Goal: Find specific page/section: Find specific page/section

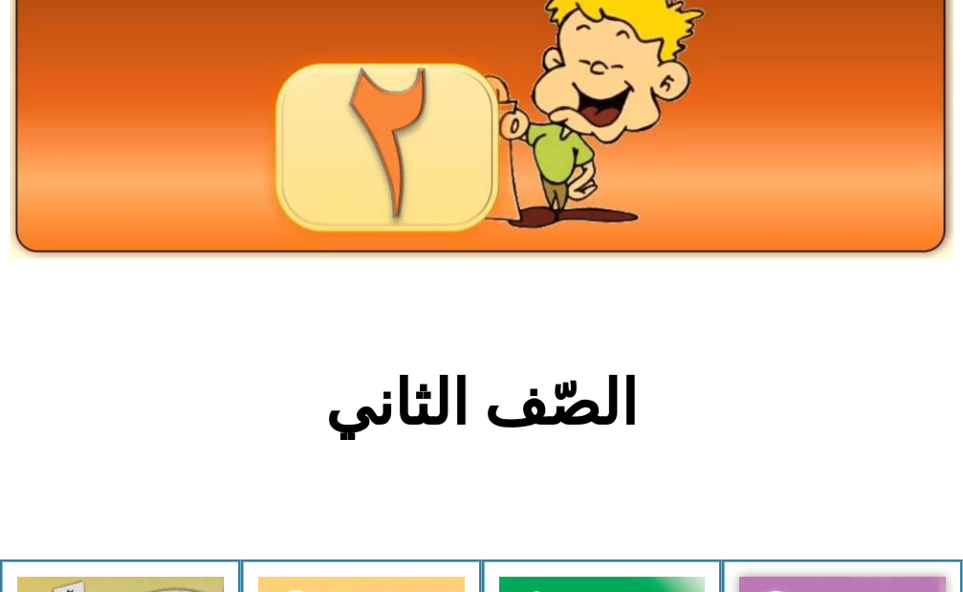
scroll to position [383, 0]
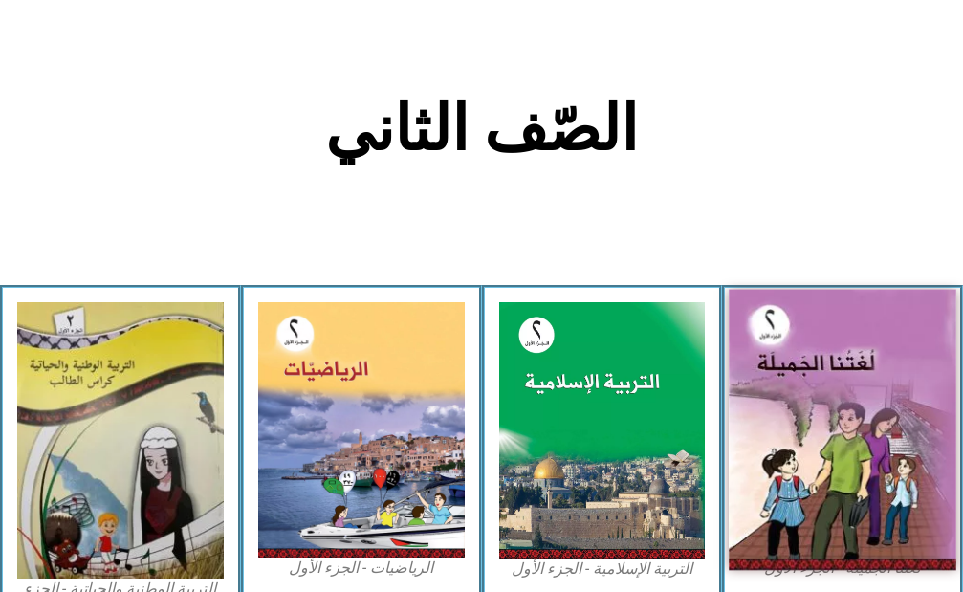
click at [823, 369] on img at bounding box center [842, 429] width 227 height 281
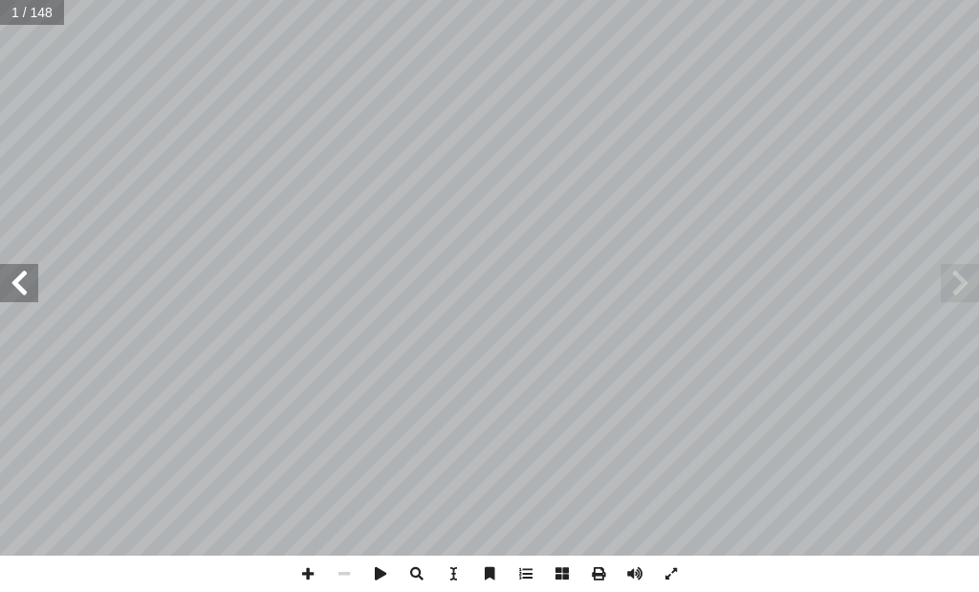
click at [24, 286] on span at bounding box center [19, 283] width 38 height 38
click at [22, 286] on span at bounding box center [19, 283] width 38 height 38
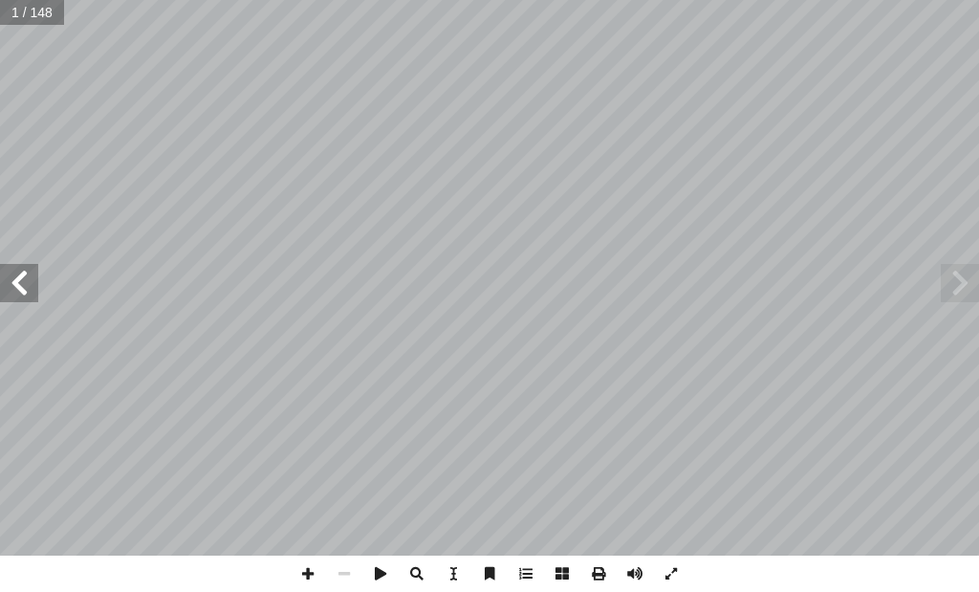
click at [22, 286] on span at bounding box center [19, 283] width 38 height 38
click at [20, 284] on span at bounding box center [19, 283] width 38 height 38
click at [20, 283] on span at bounding box center [19, 283] width 38 height 38
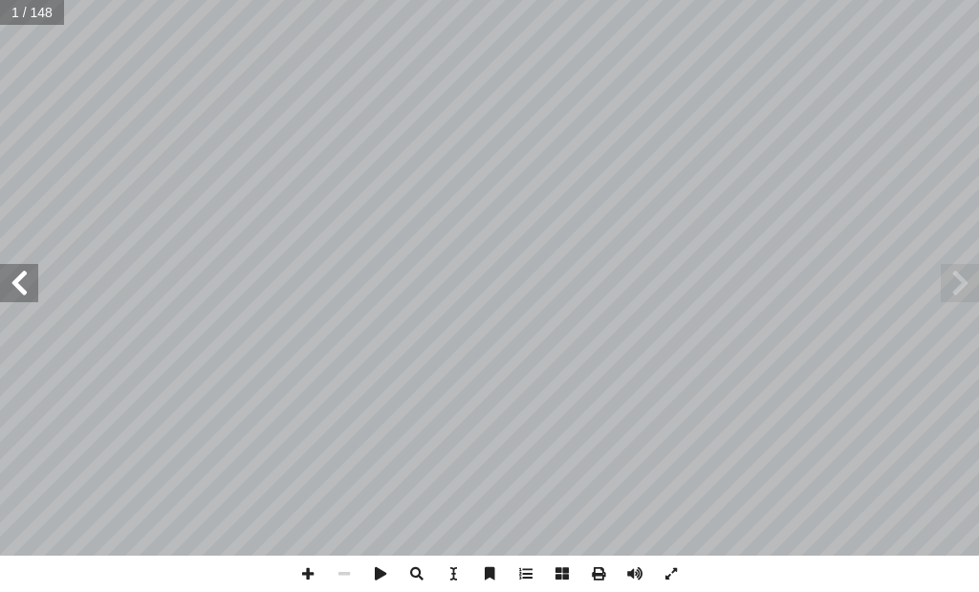
click at [20, 283] on span at bounding box center [19, 283] width 38 height 38
click at [20, 282] on span at bounding box center [19, 283] width 38 height 38
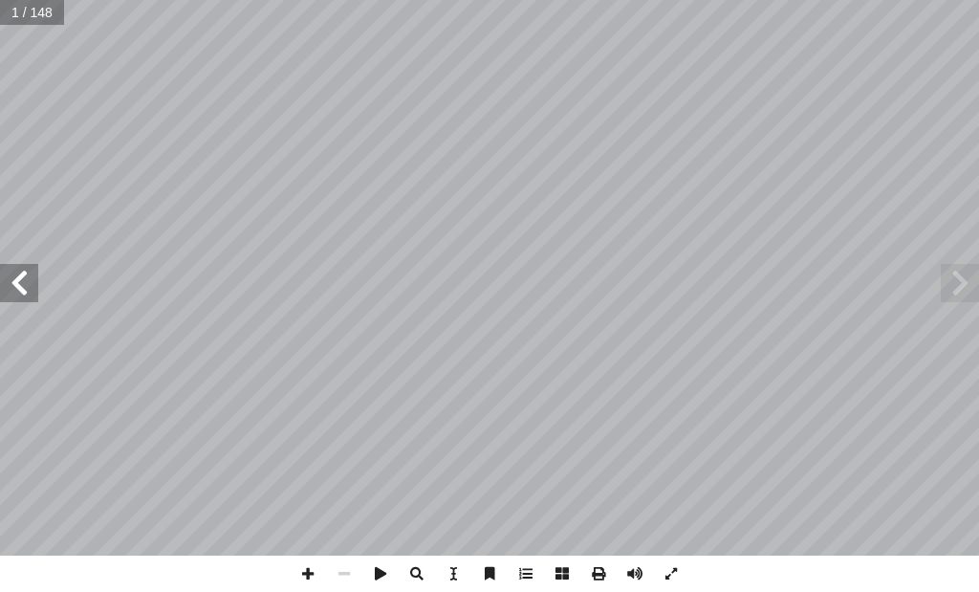
click at [20, 279] on span at bounding box center [19, 283] width 38 height 38
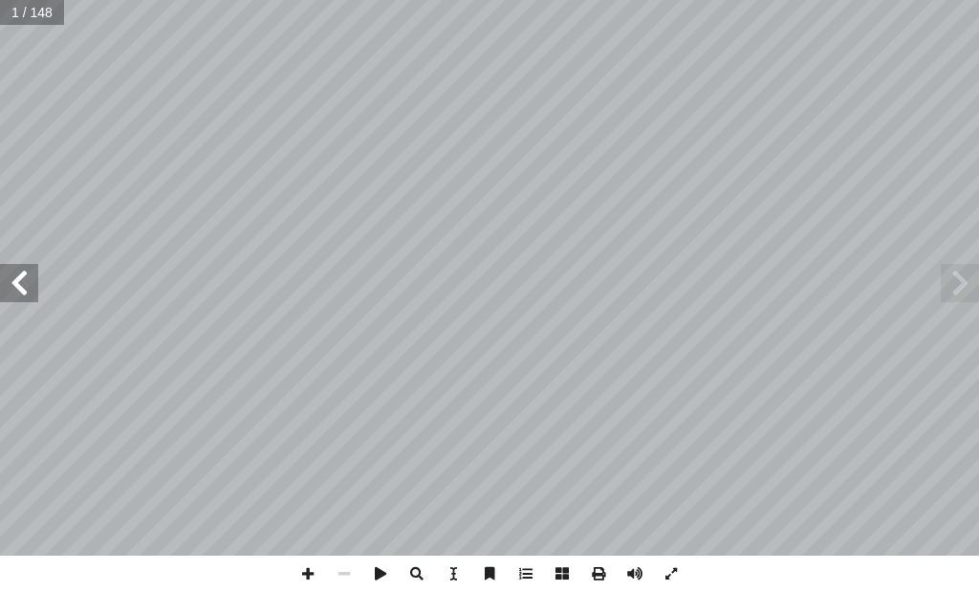
click at [20, 279] on span at bounding box center [19, 283] width 38 height 38
click at [15, 281] on span at bounding box center [19, 283] width 38 height 38
click at [944, 295] on span at bounding box center [960, 283] width 38 height 38
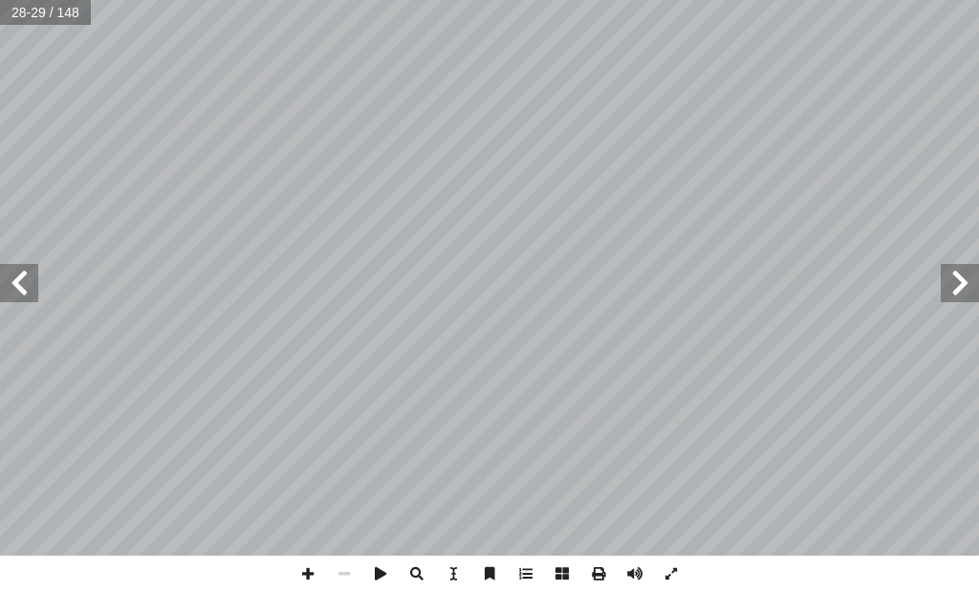
click at [948, 289] on span at bounding box center [960, 283] width 38 height 38
